Goal: Information Seeking & Learning: Learn about a topic

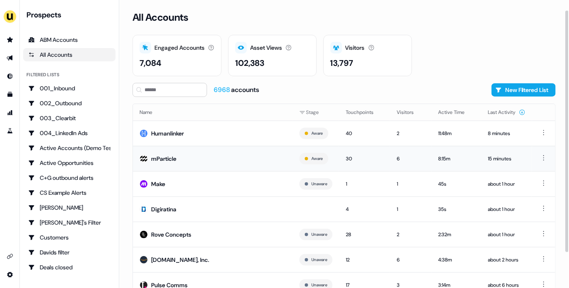
scroll to position [54, 0]
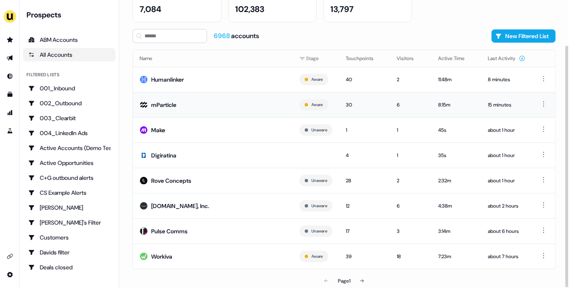
click at [239, 107] on td "mParticle" at bounding box center [213, 104] width 160 height 25
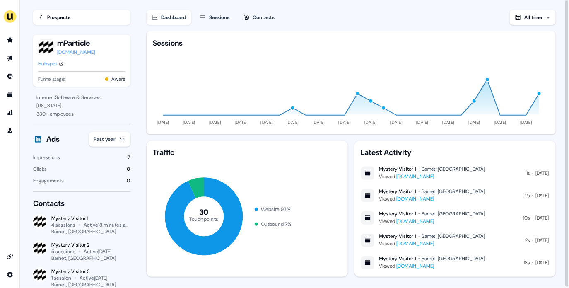
scroll to position [52, 0]
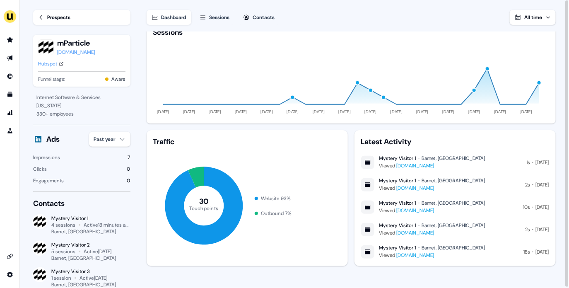
click at [65, 18] on div "Prospects" at bounding box center [58, 17] width 23 height 8
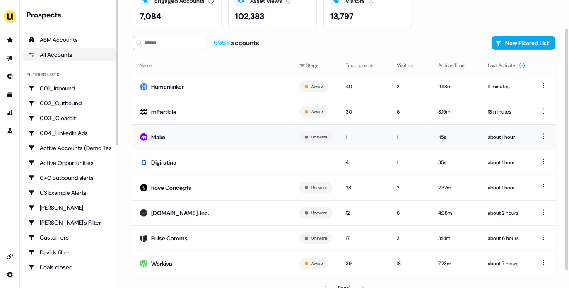
scroll to position [54, 0]
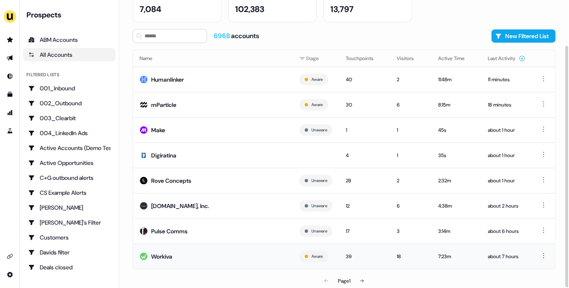
click at [239, 259] on td "Workiva" at bounding box center [213, 256] width 160 height 25
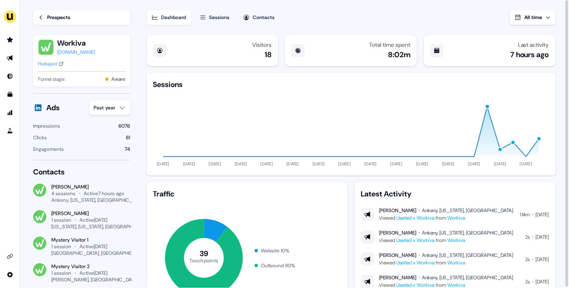
click at [54, 65] on div "Hubspot" at bounding box center [47, 64] width 19 height 8
click at [63, 16] on div "Prospects" at bounding box center [58, 17] width 23 height 8
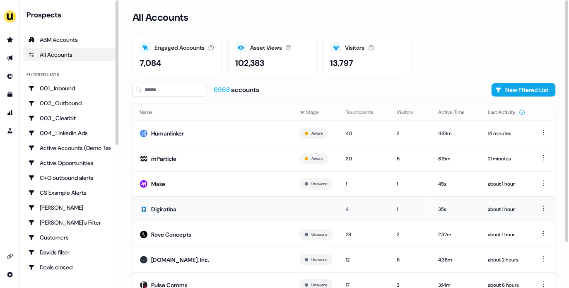
scroll to position [54, 0]
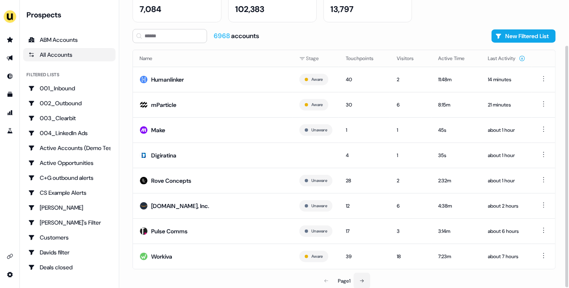
click at [357, 277] on button at bounding box center [362, 281] width 17 height 17
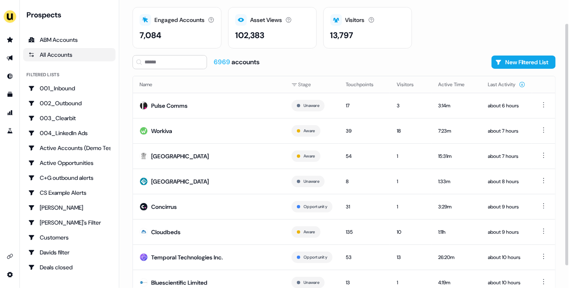
scroll to position [54, 0]
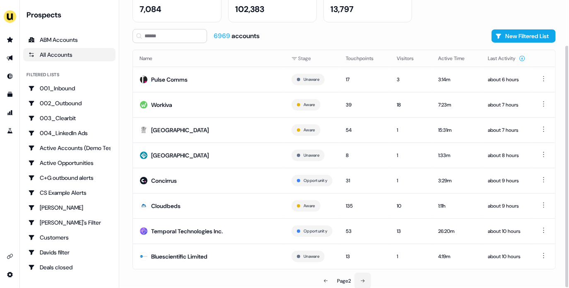
click at [360, 280] on button at bounding box center [363, 281] width 17 height 17
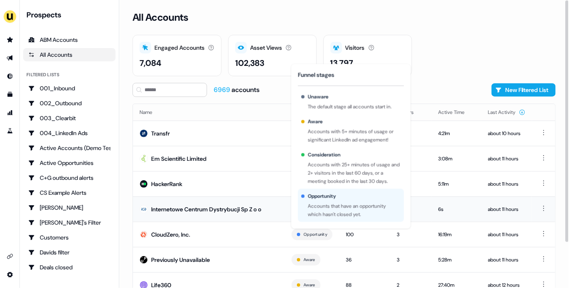
scroll to position [54, 0]
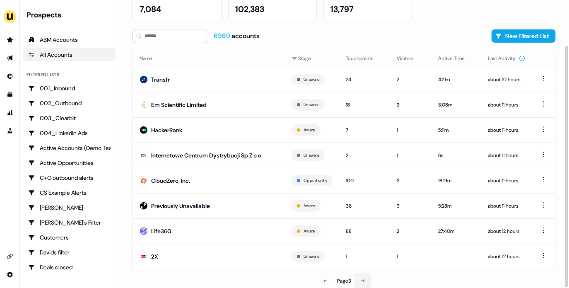
click at [367, 277] on button at bounding box center [363, 281] width 17 height 17
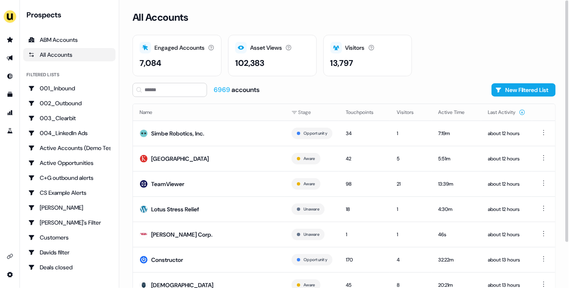
scroll to position [54, 0]
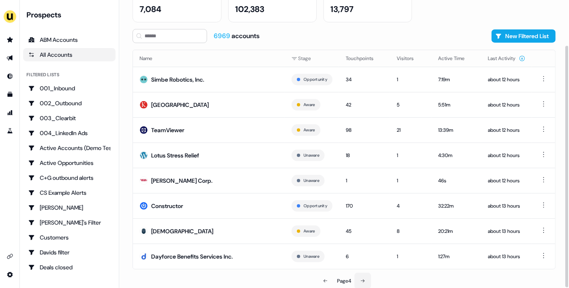
click at [367, 281] on button at bounding box center [363, 281] width 17 height 17
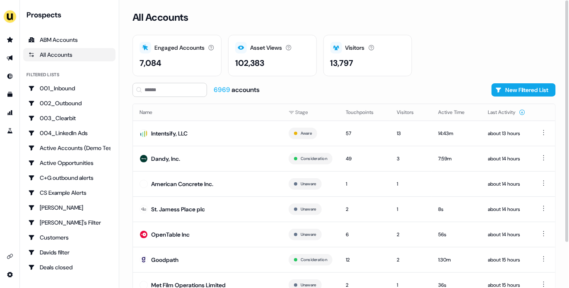
scroll to position [54, 0]
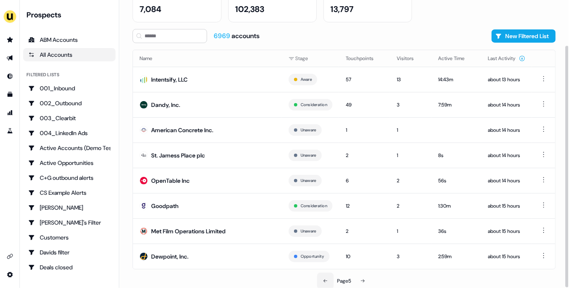
click at [326, 280] on icon at bounding box center [325, 280] width 5 height 5
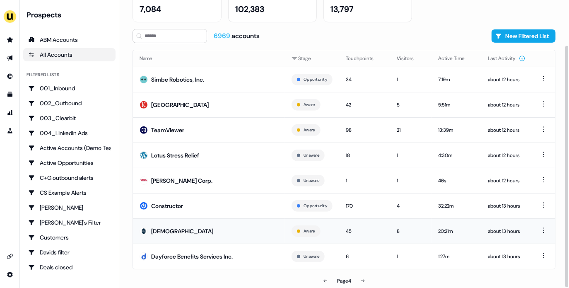
click at [194, 232] on td "[DEMOGRAPHIC_DATA]" at bounding box center [209, 230] width 152 height 25
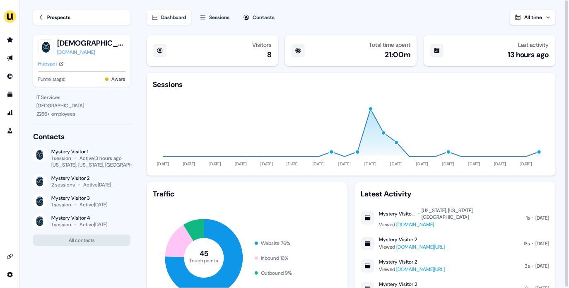
click at [58, 18] on div "Prospects" at bounding box center [58, 17] width 23 height 8
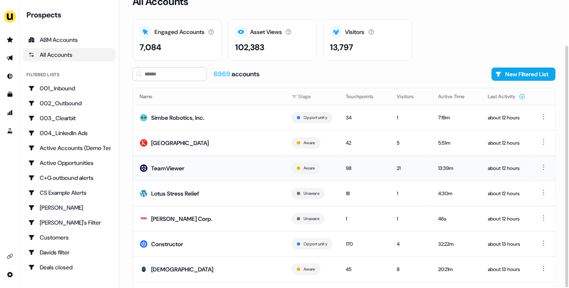
scroll to position [54, 0]
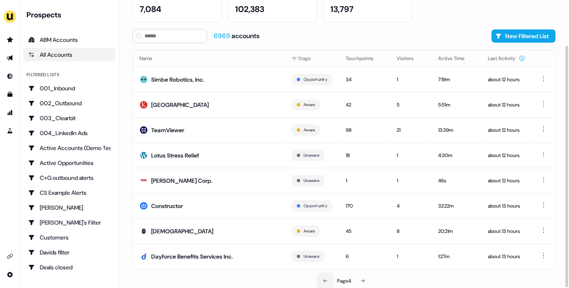
click at [330, 275] on button at bounding box center [325, 281] width 17 height 17
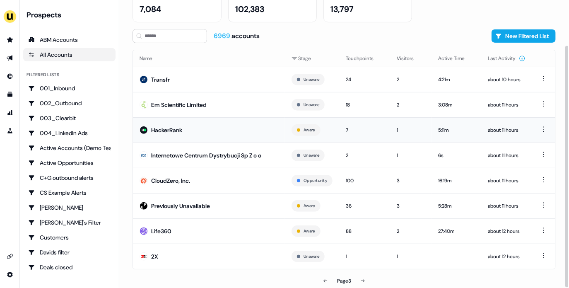
click at [182, 128] on div "HackerRank" at bounding box center [166, 130] width 31 height 8
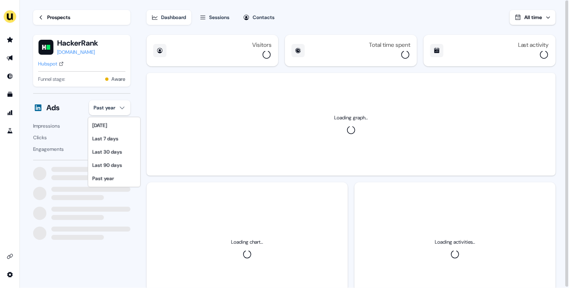
click at [116, 109] on html "For the best experience switch devices to a bigger screen. Go to [DOMAIN_NAME] …" at bounding box center [284, 144] width 569 height 288
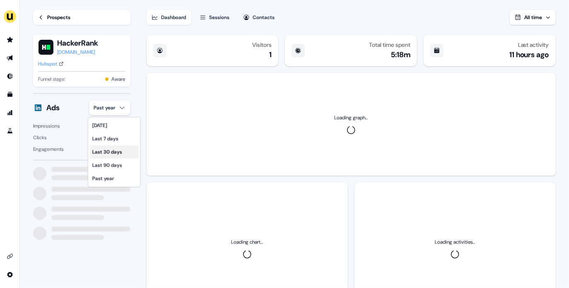
click at [120, 147] on div "Last 30 days" at bounding box center [114, 151] width 49 height 13
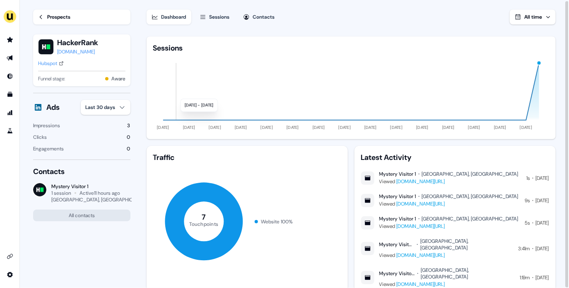
scroll to position [36, 0]
click at [48, 61] on div "Hubspot" at bounding box center [47, 63] width 19 height 8
click at [64, 24] on link "Prospects" at bounding box center [81, 17] width 97 height 15
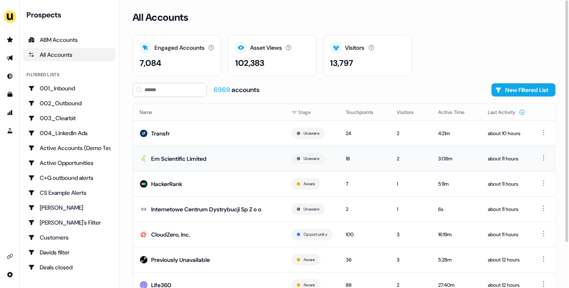
scroll to position [54, 0]
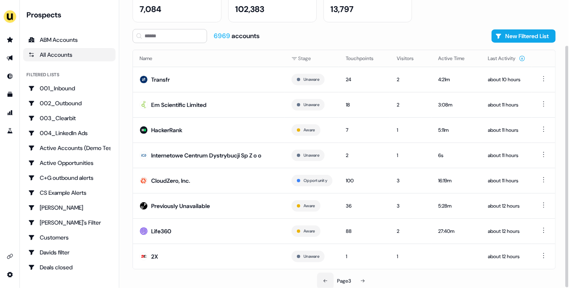
click at [321, 280] on button at bounding box center [325, 281] width 17 height 17
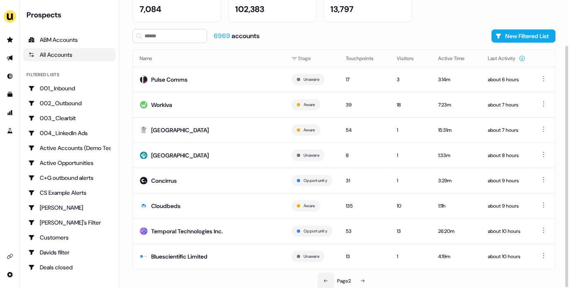
click at [321, 280] on button at bounding box center [326, 281] width 17 height 17
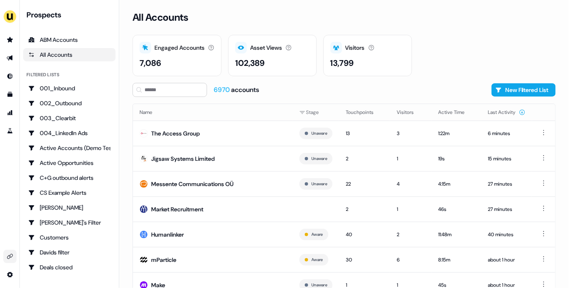
click at [10, 260] on link "Go to integrations" at bounding box center [9, 256] width 13 height 13
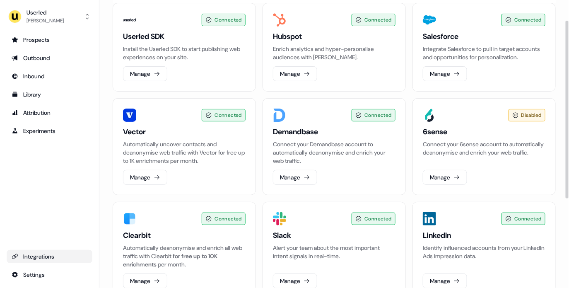
scroll to position [29, 0]
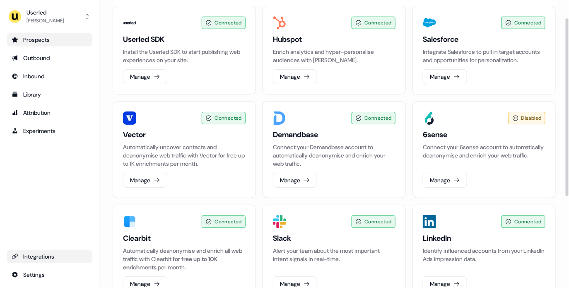
click at [41, 41] on div "Prospects" at bounding box center [50, 40] width 76 height 8
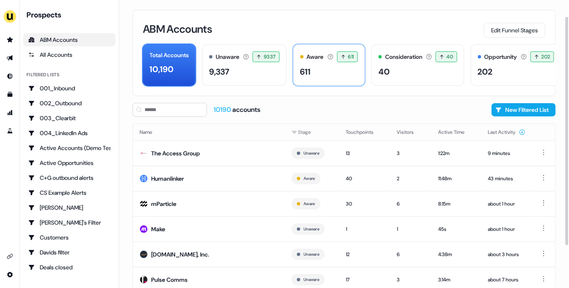
scroll to position [74, 0]
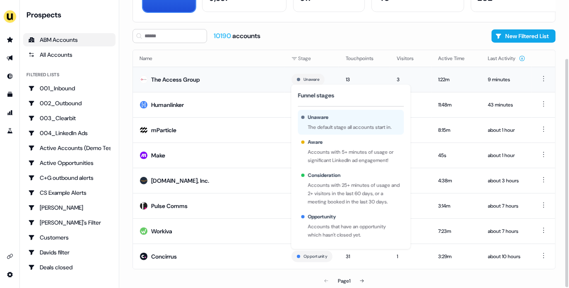
click at [245, 85] on td "The Access Group" at bounding box center [209, 79] width 152 height 25
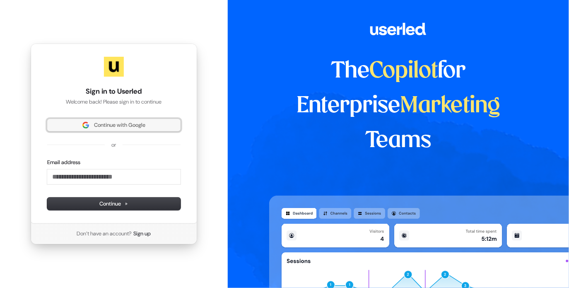
click at [142, 119] on button "Continue with Google" at bounding box center [113, 125] width 133 height 12
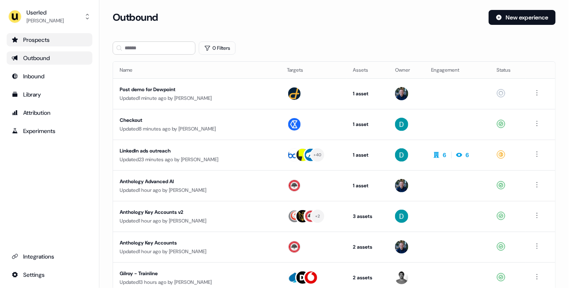
click at [34, 39] on div "Prospects" at bounding box center [50, 40] width 76 height 8
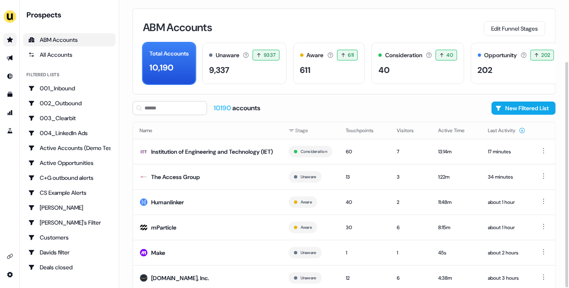
scroll to position [79, 0]
